Goal: Task Accomplishment & Management: Use online tool/utility

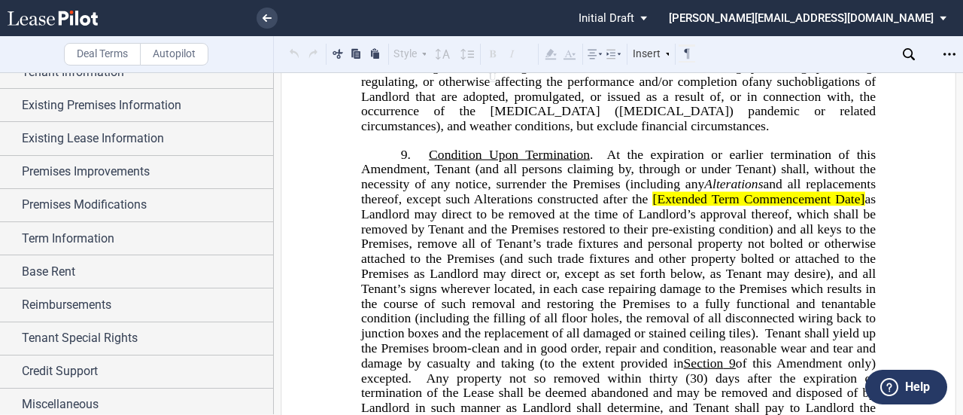
scroll to position [69, 0]
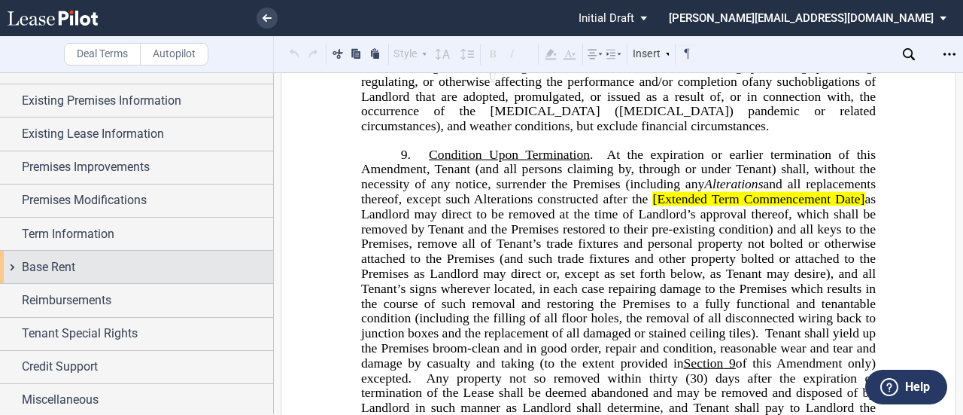
click at [117, 276] on div "Base Rent" at bounding box center [136, 267] width 273 height 32
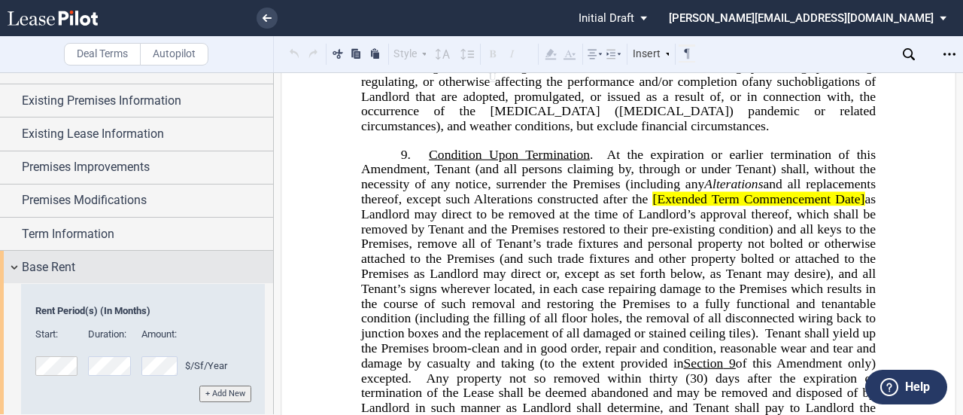
click at [54, 269] on span "Base Rent" at bounding box center [48, 267] width 53 height 18
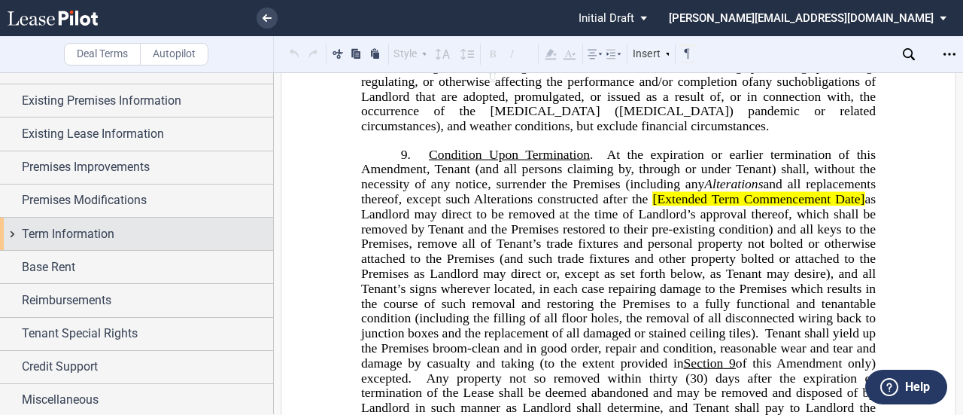
click at [88, 237] on span "Term Information" at bounding box center [68, 234] width 93 height 18
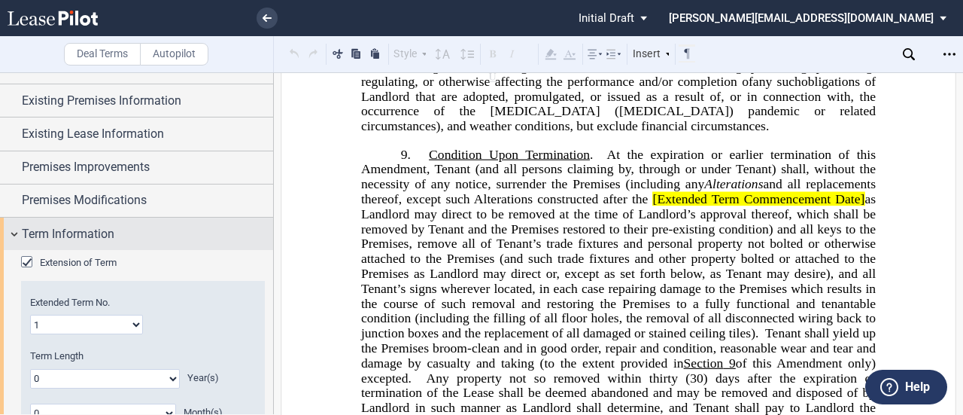
click at [88, 237] on span "Term Information" at bounding box center [68, 234] width 93 height 18
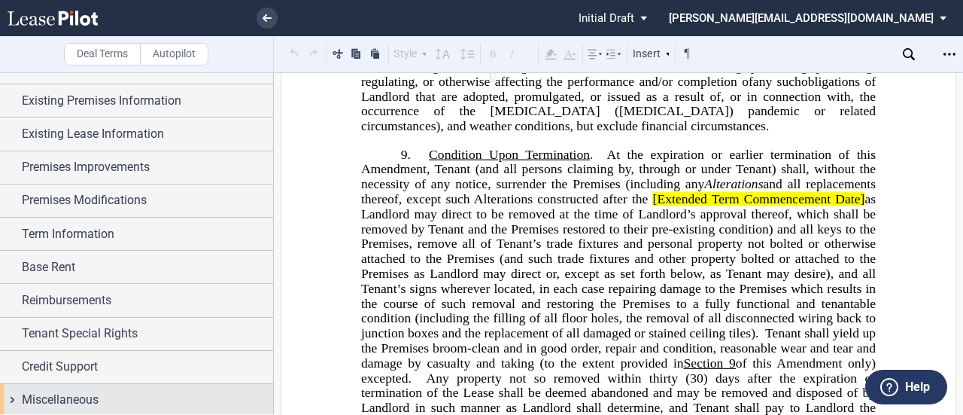
click at [93, 386] on div "Miscellaneous" at bounding box center [136, 400] width 273 height 32
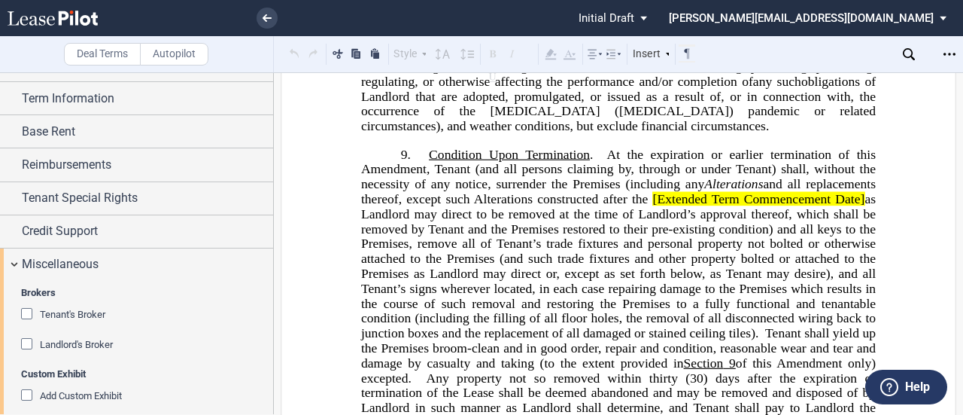
scroll to position [216, 0]
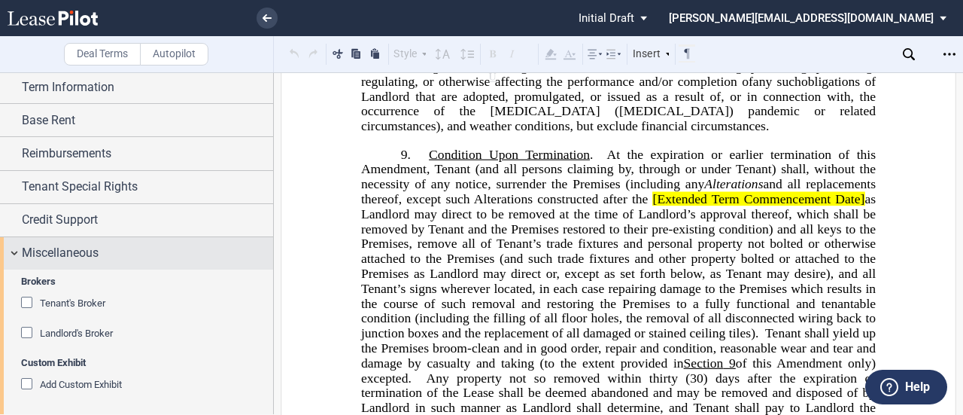
click at [139, 255] on div "Miscellaneous" at bounding box center [147, 253] width 251 height 18
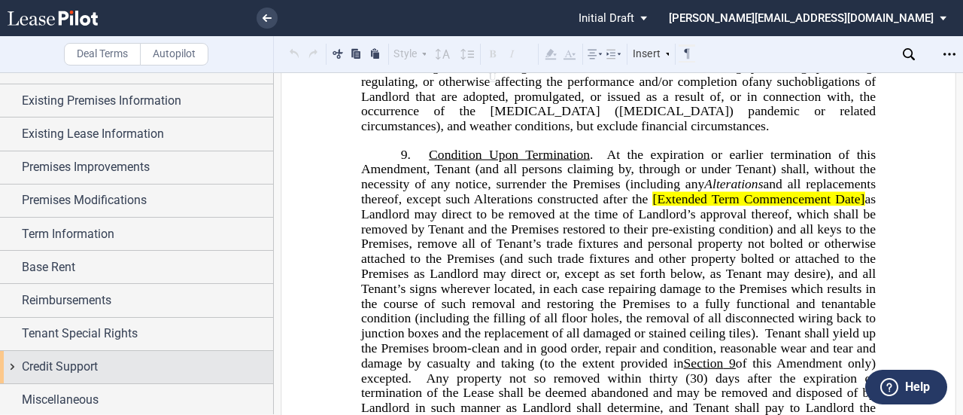
click at [134, 361] on div "Credit Support" at bounding box center [147, 367] width 251 height 18
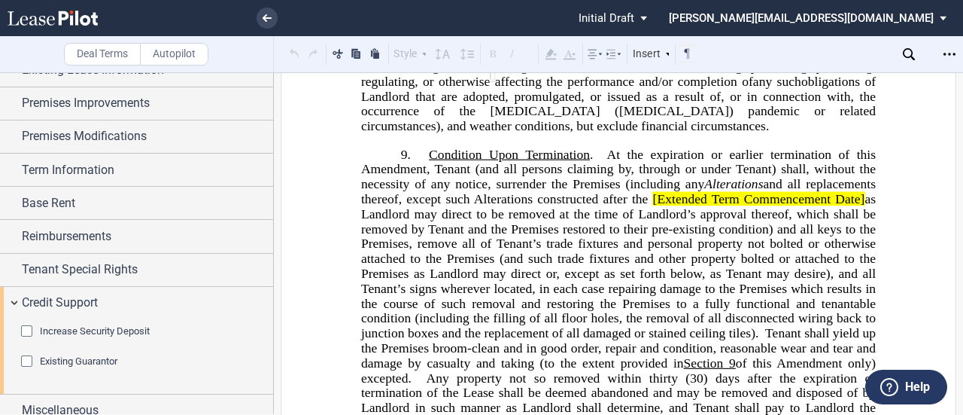
scroll to position [143, 0]
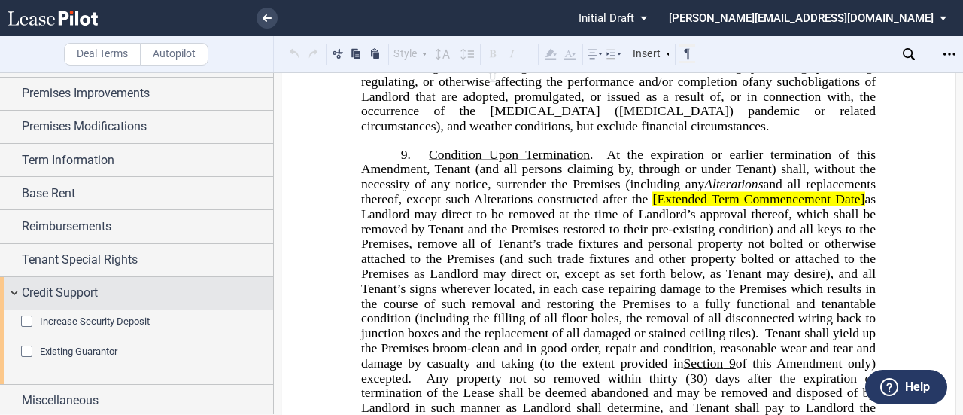
click at [157, 277] on div "Credit Support" at bounding box center [136, 293] width 273 height 32
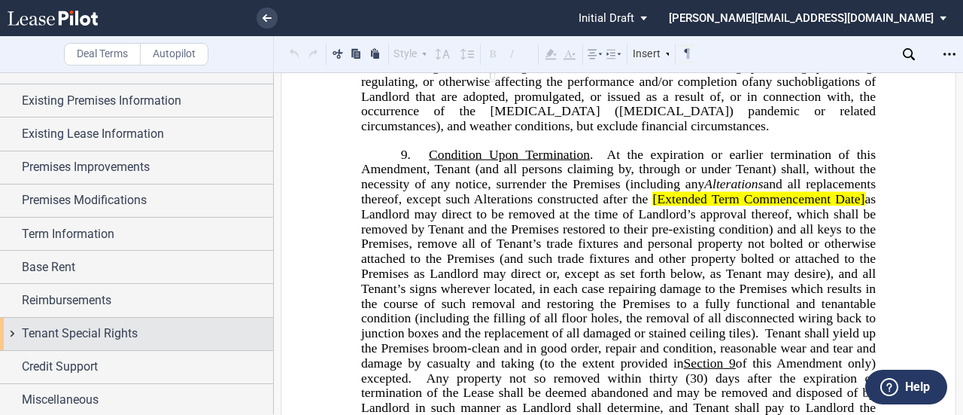
click at [149, 330] on div "Tenant Special Rights" at bounding box center [147, 333] width 251 height 18
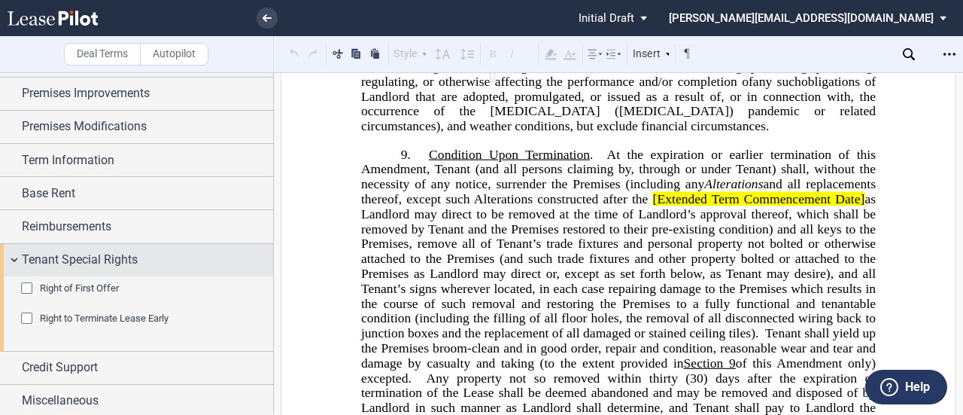
click at [176, 251] on div "Tenant Special Rights" at bounding box center [147, 260] width 251 height 18
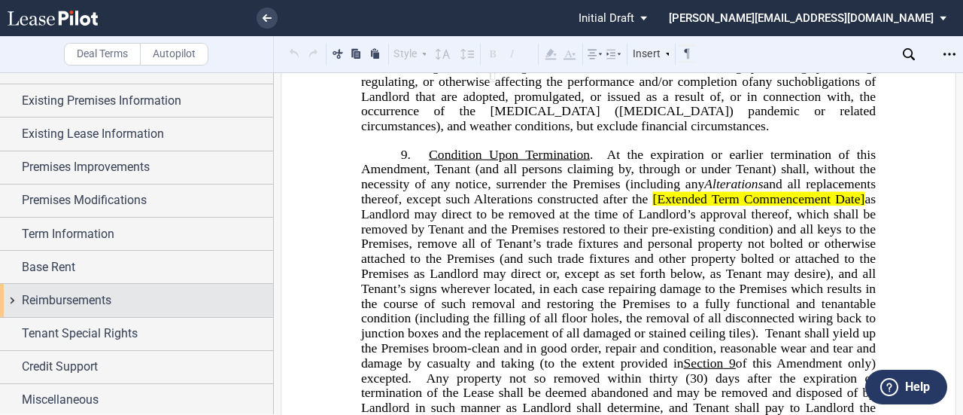
click at [142, 300] on div "Reimbursements" at bounding box center [147, 300] width 251 height 18
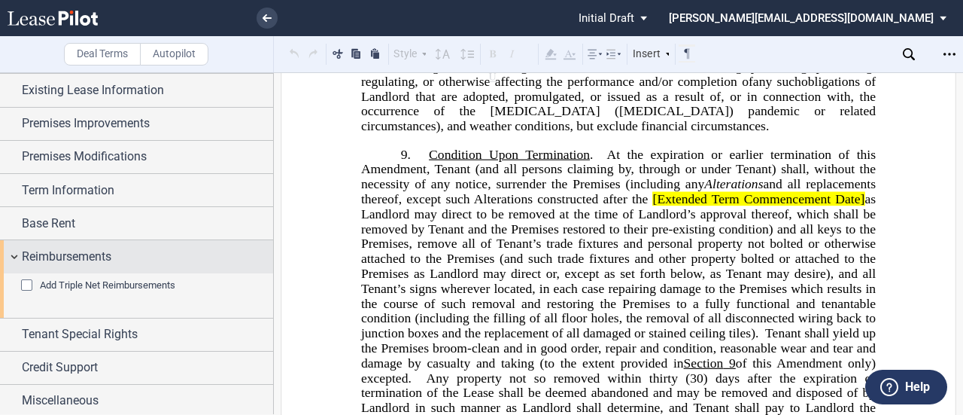
click at [144, 248] on div "Reimbursements" at bounding box center [147, 257] width 251 height 18
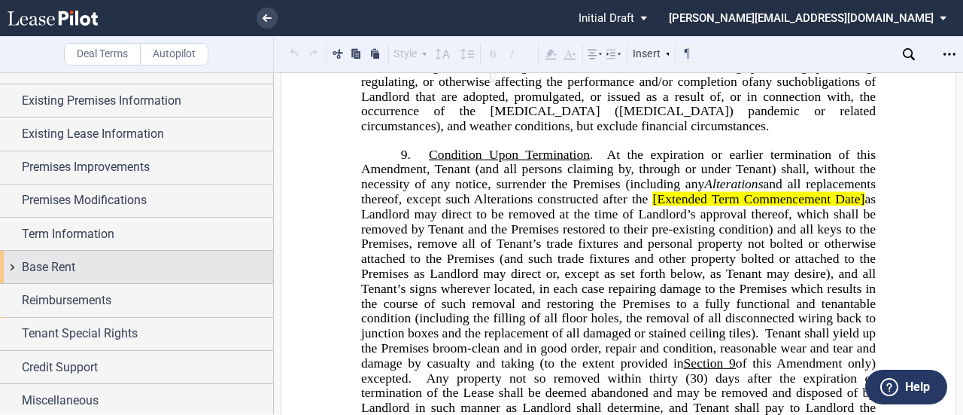
click at [111, 264] on div "Base Rent" at bounding box center [147, 267] width 251 height 18
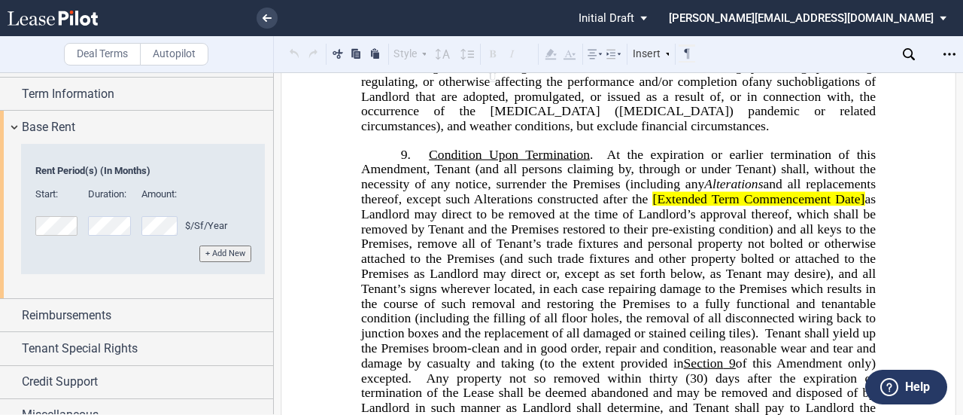
scroll to position [216, 0]
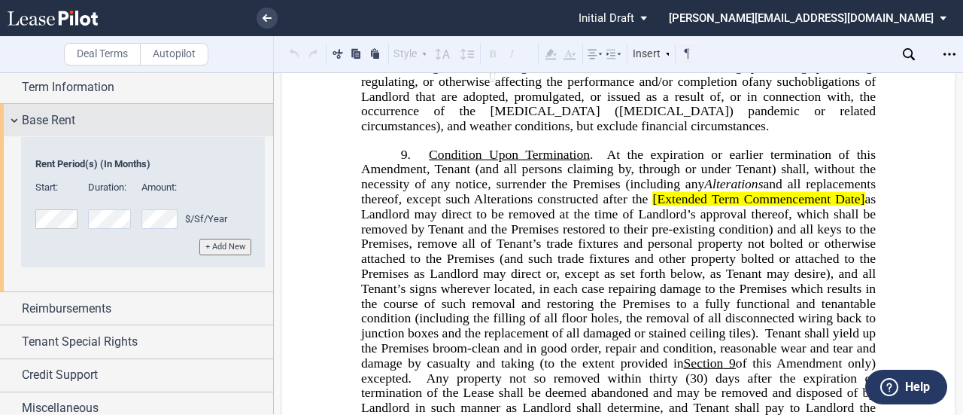
click at [103, 127] on div "Base Rent" at bounding box center [147, 120] width 251 height 18
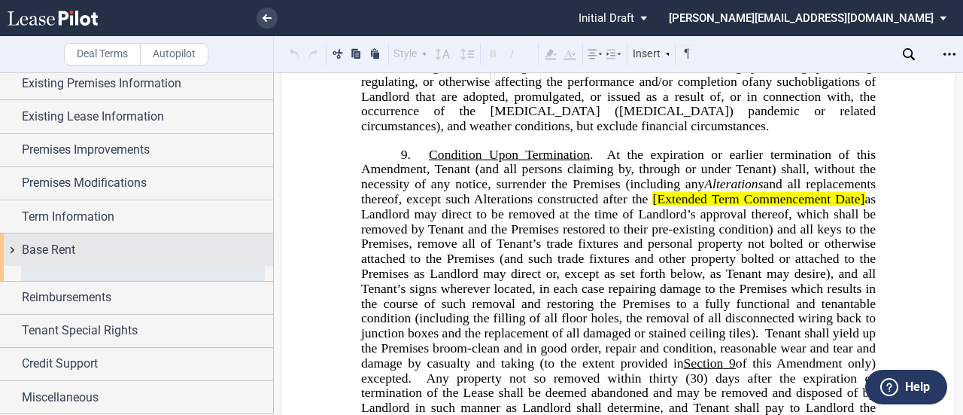
scroll to position [69, 0]
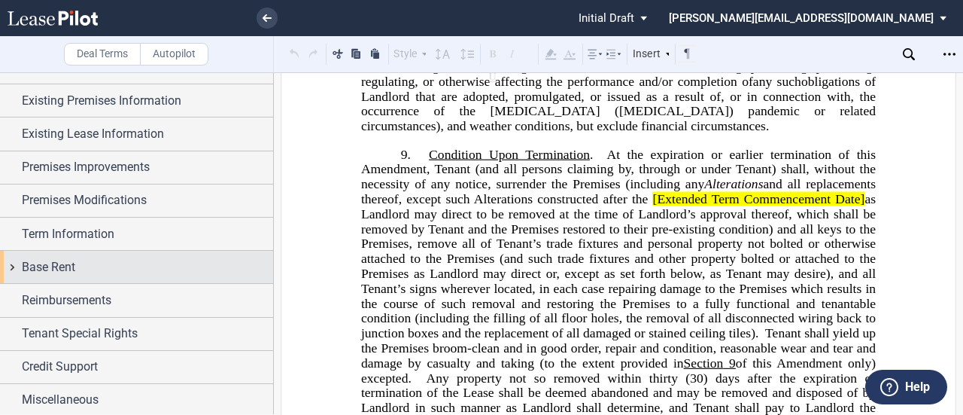
click at [102, 260] on div "Base Rent" at bounding box center [147, 267] width 251 height 18
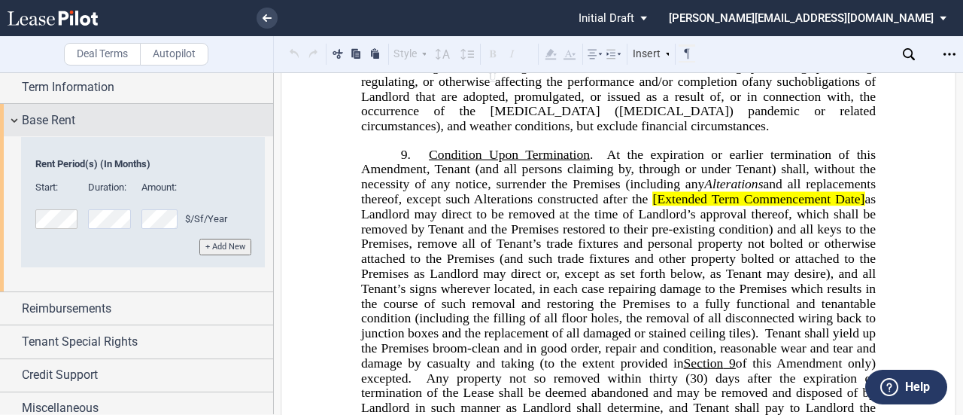
click at [116, 120] on div "Base Rent" at bounding box center [147, 120] width 251 height 18
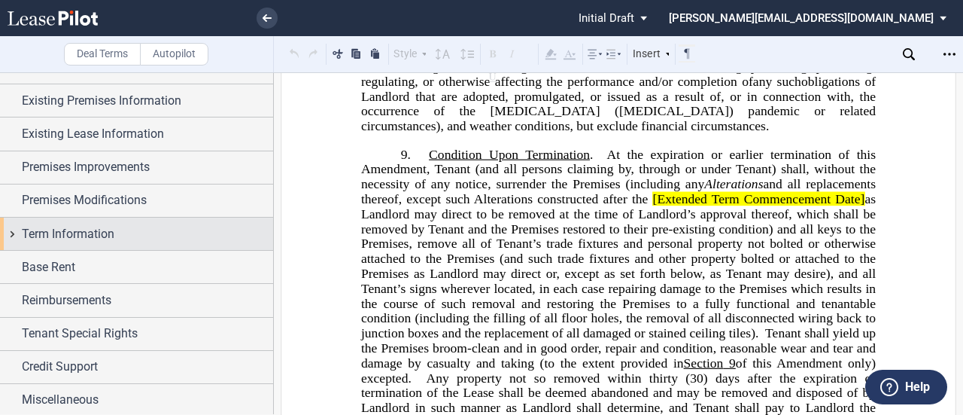
click at [128, 230] on div "Term Information" at bounding box center [147, 234] width 251 height 18
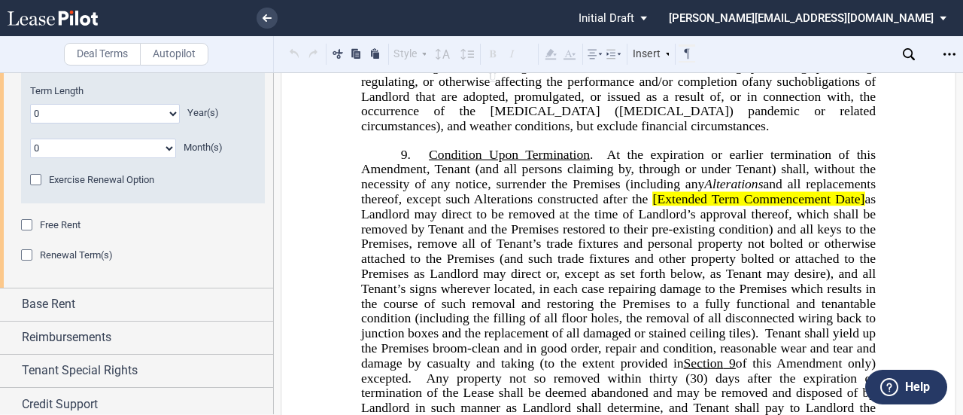
scroll to position [344, 0]
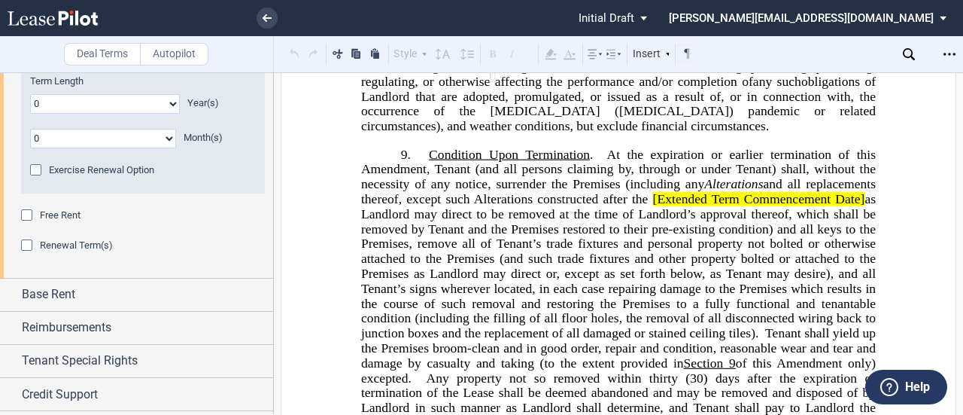
click at [29, 245] on div "Renewal Term(s)" at bounding box center [28, 246] width 15 height 15
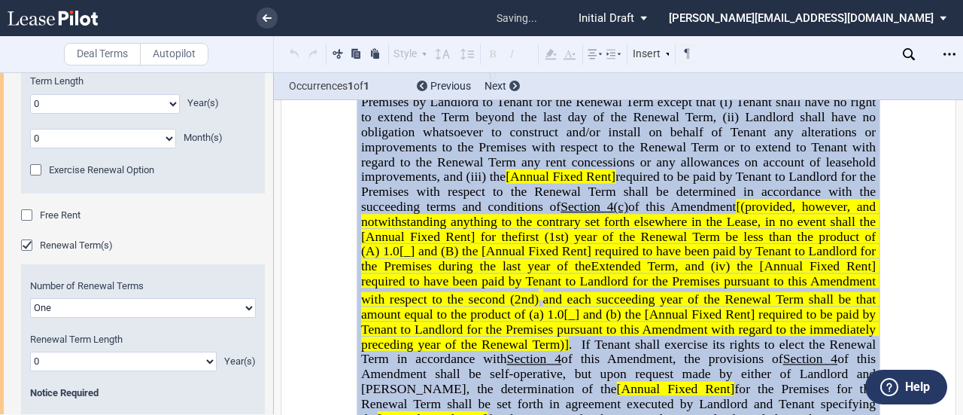
scroll to position [899, 0]
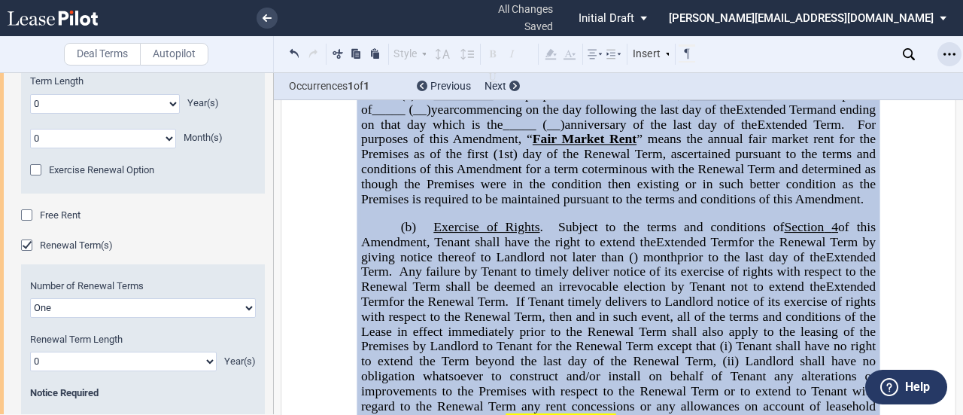
click at [953, 54] on icon "Open Lease options menu" at bounding box center [950, 54] width 12 height 12
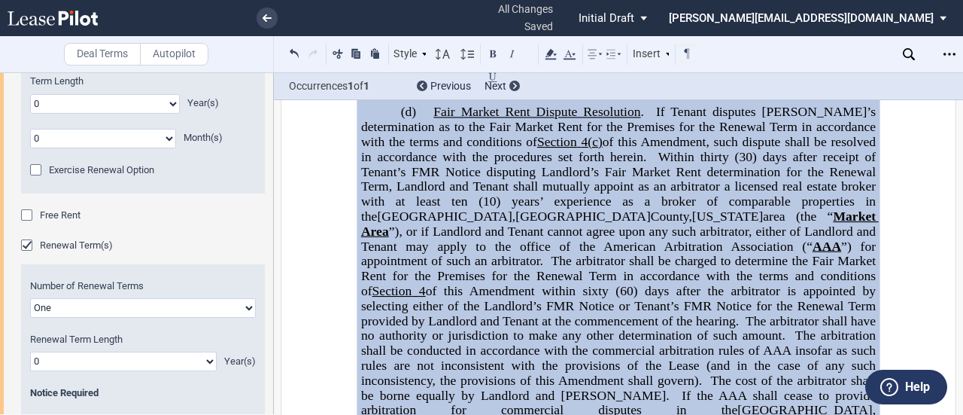
scroll to position [1635, 0]
